Goal: Complete application form: Complete application form

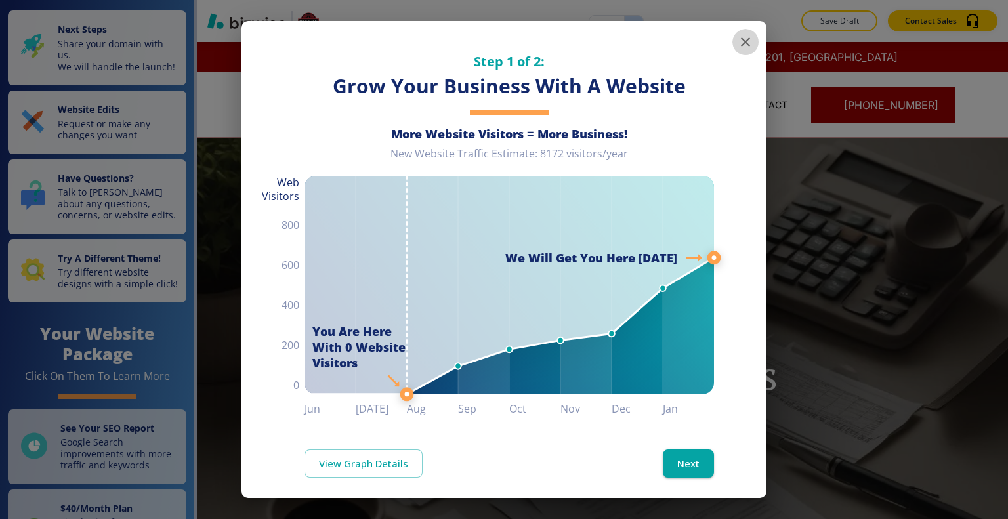
click at [741, 44] on icon "button" at bounding box center [745, 41] width 9 height 9
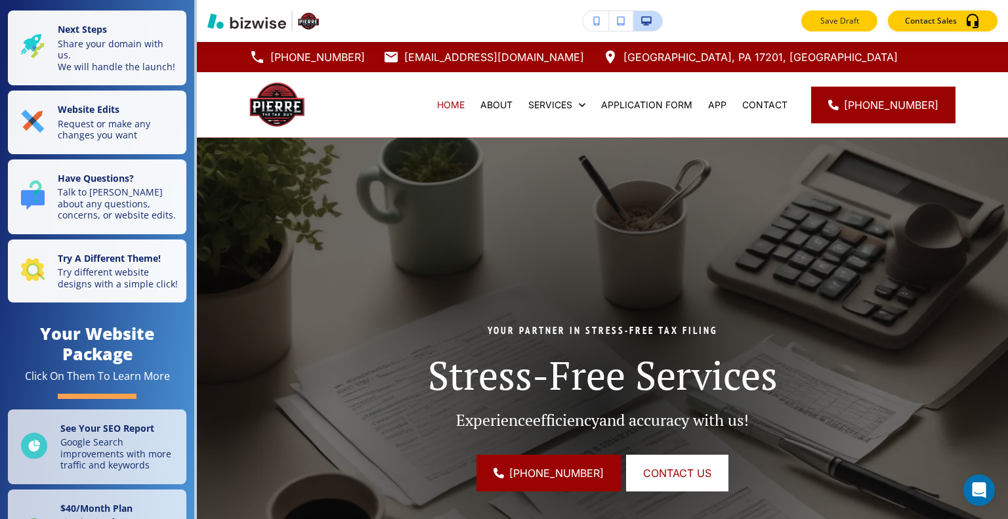
click at [856, 11] on button "Save Draft" at bounding box center [839, 20] width 76 height 21
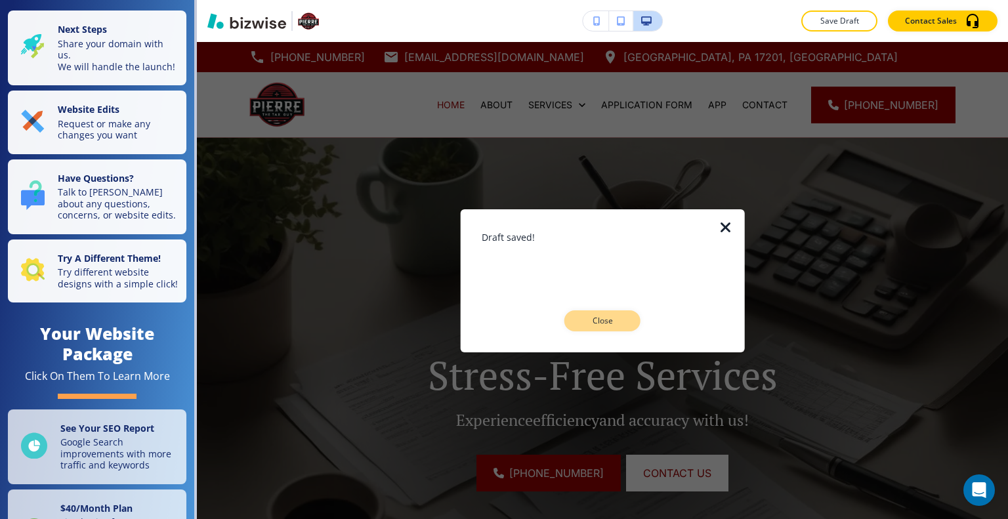
click at [612, 317] on p "Close" at bounding box center [602, 321] width 42 height 12
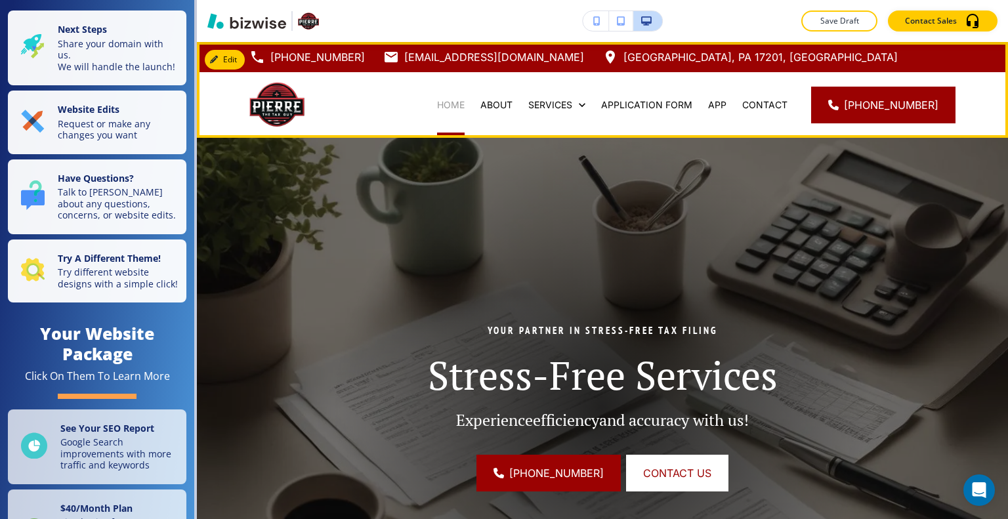
click at [465, 107] on p "HOME" at bounding box center [451, 104] width 28 height 13
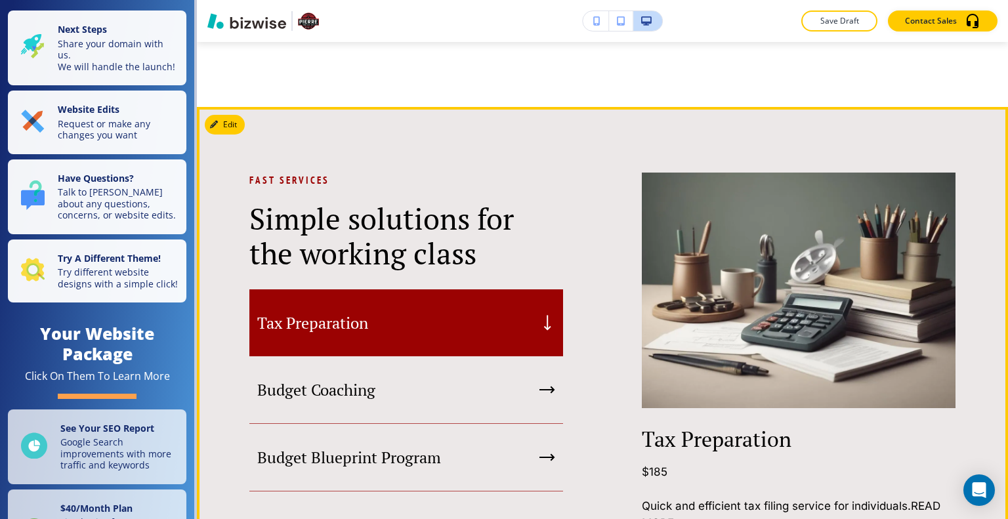
scroll to position [1115, 0]
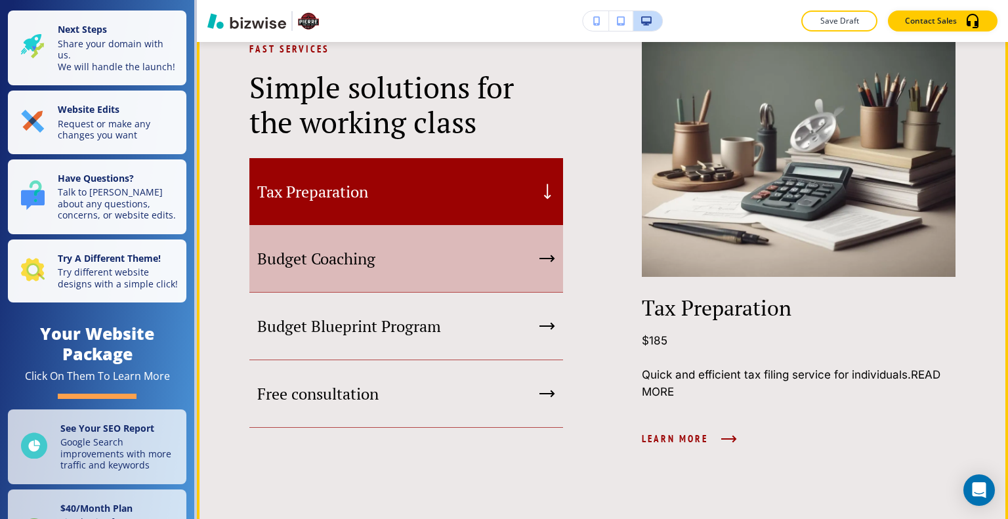
click at [411, 257] on div "Budget Coaching" at bounding box center [406, 259] width 314 height 68
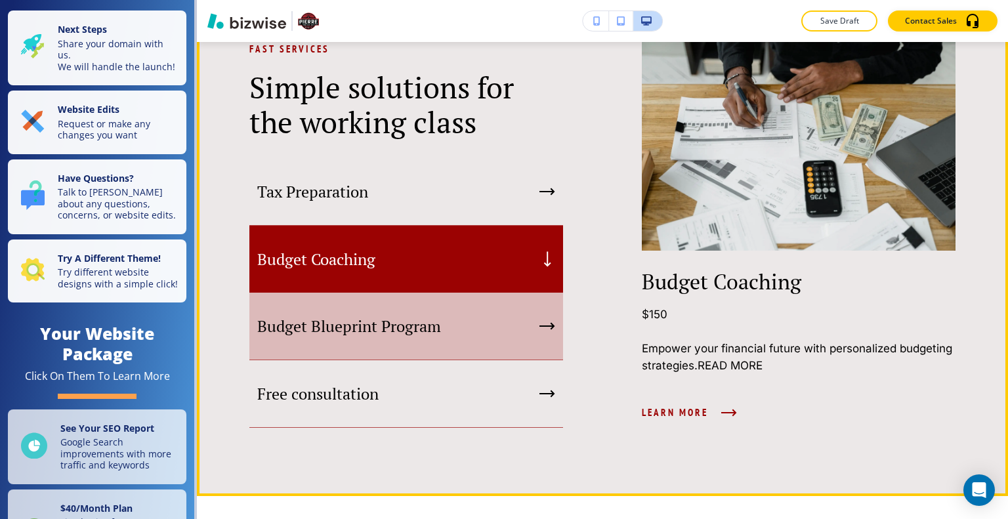
click at [418, 325] on div "Budget Blueprint Program" at bounding box center [406, 327] width 314 height 68
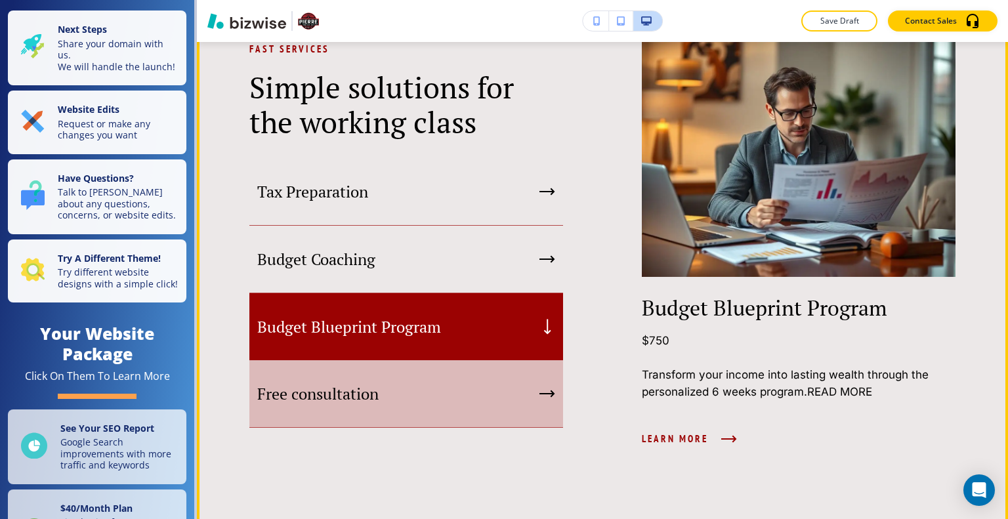
click at [411, 395] on div "Free consultation" at bounding box center [406, 394] width 314 height 68
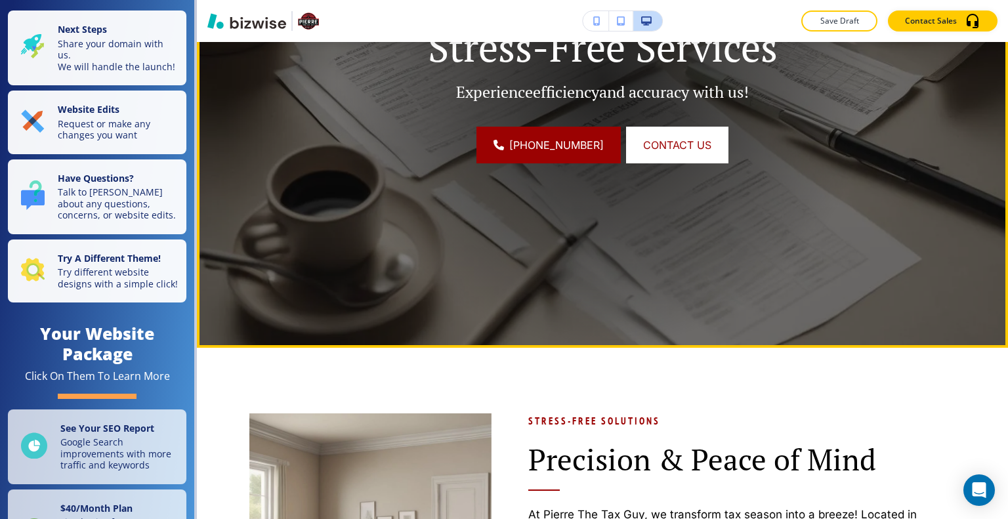
scroll to position [0, 0]
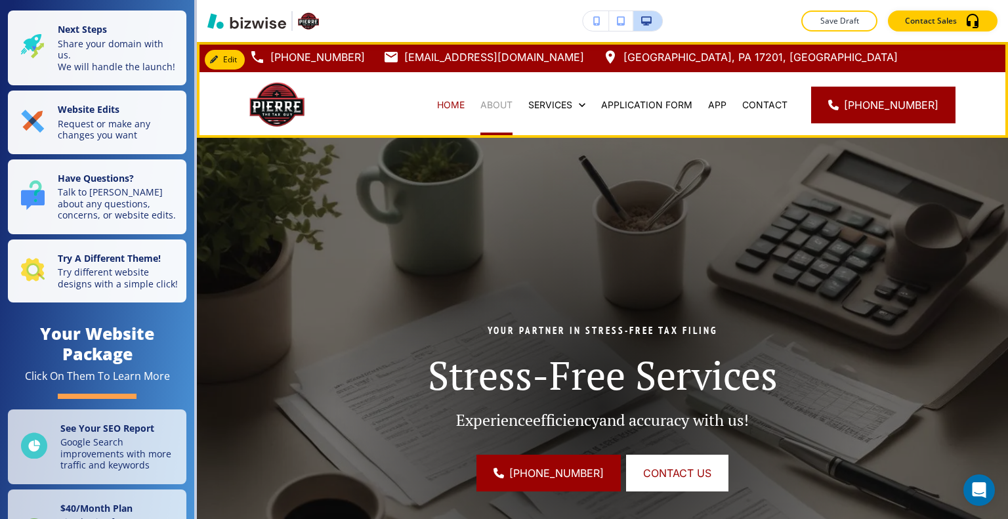
click at [512, 108] on p "ABOUT" at bounding box center [496, 104] width 32 height 13
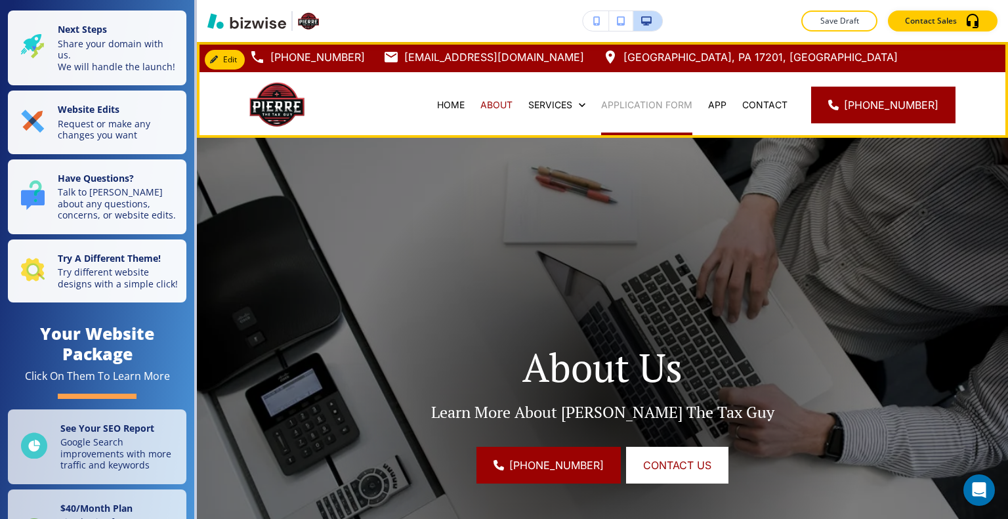
click at [676, 102] on p "APPLICATION FORM" at bounding box center [646, 104] width 91 height 13
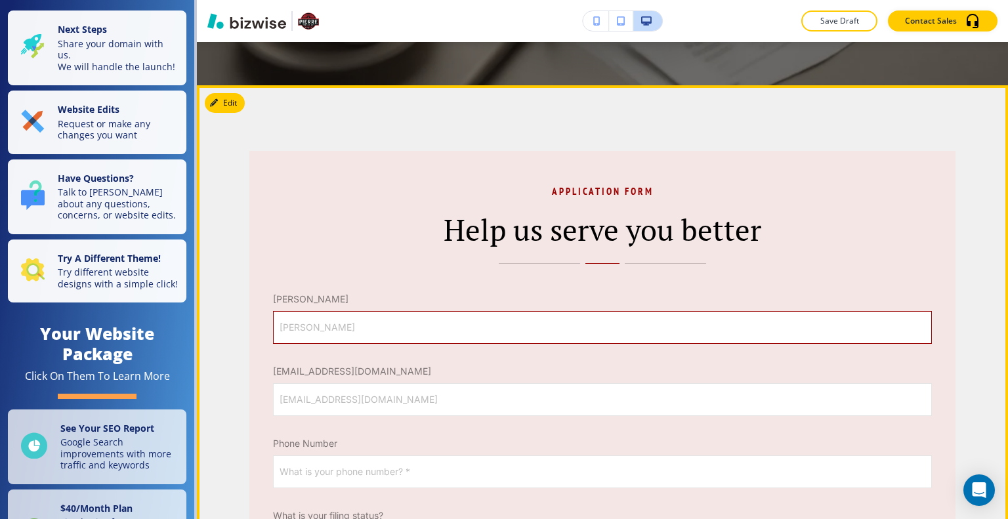
scroll to position [787, 0]
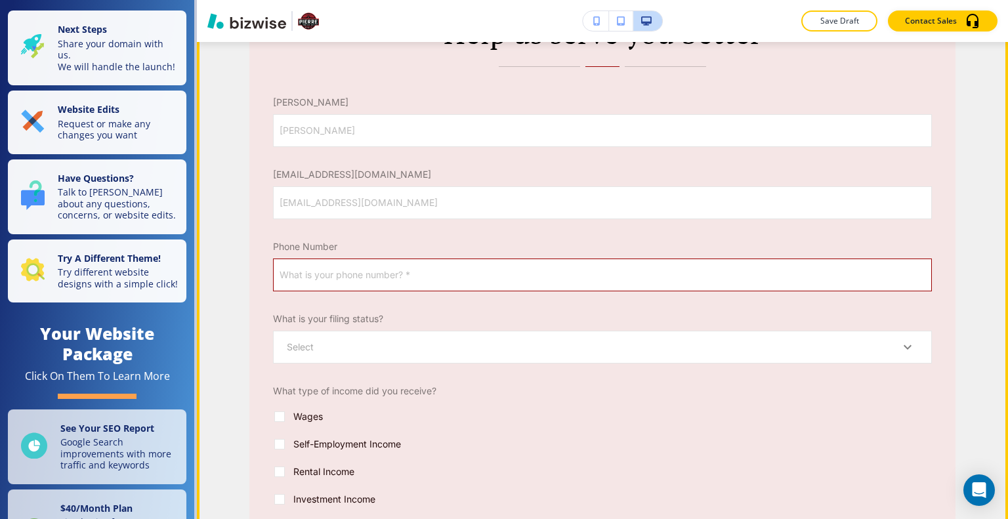
click at [390, 276] on input "What is your phone number? *" at bounding box center [602, 274] width 657 height 31
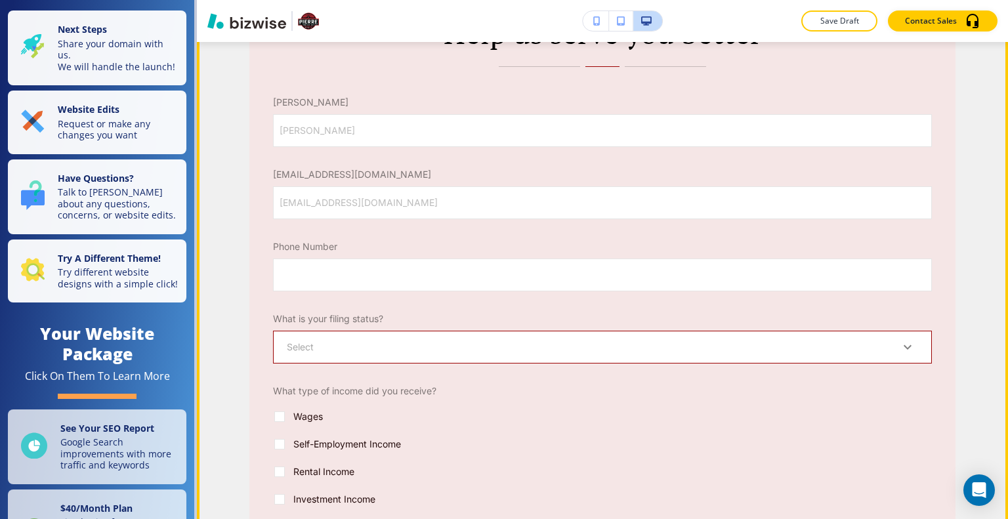
click at [388, 0] on body "Save and Exit Editor Main Pages APPLICATION FORM APPLICATION FORM Drag and drop…" at bounding box center [504, 0] width 1008 height 0
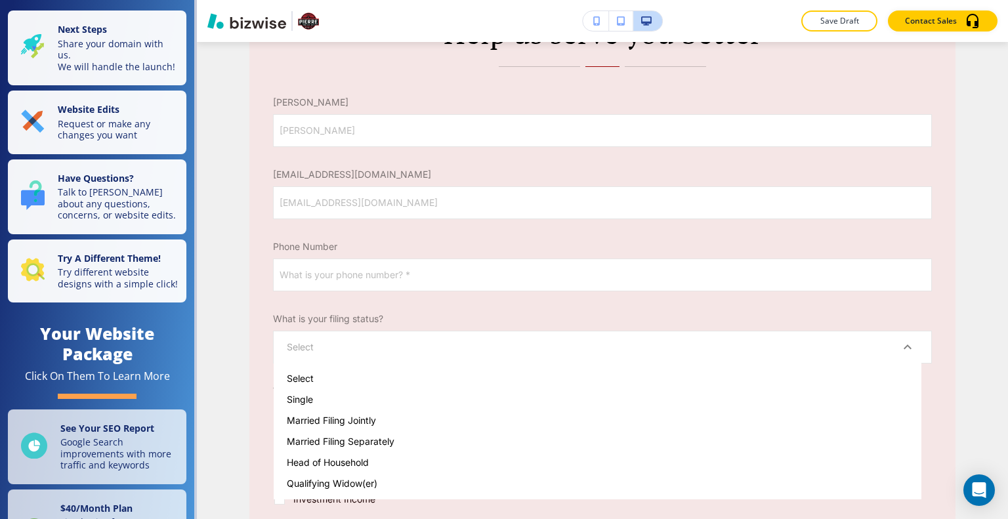
click at [241, 311] on div at bounding box center [504, 259] width 1008 height 519
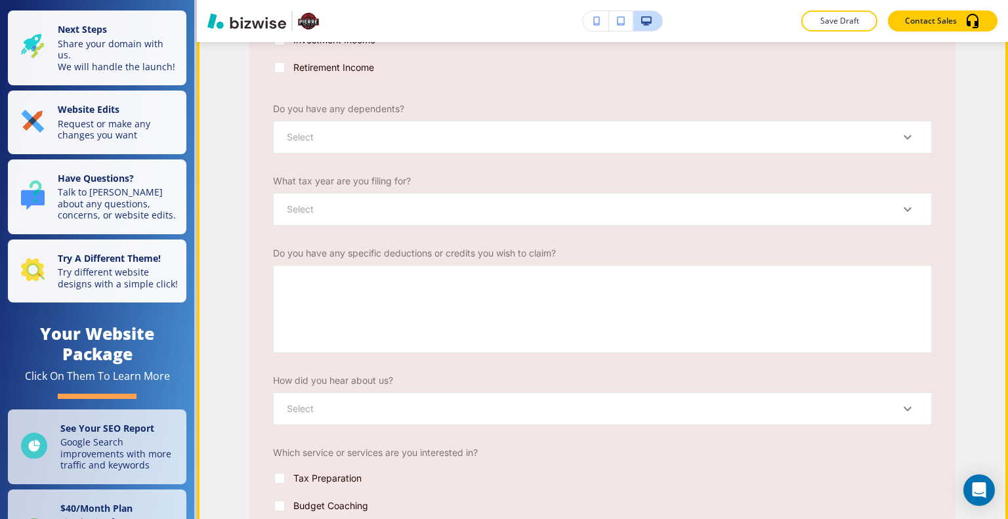
scroll to position [1509, 0]
